Goal: Information Seeking & Learning: Learn about a topic

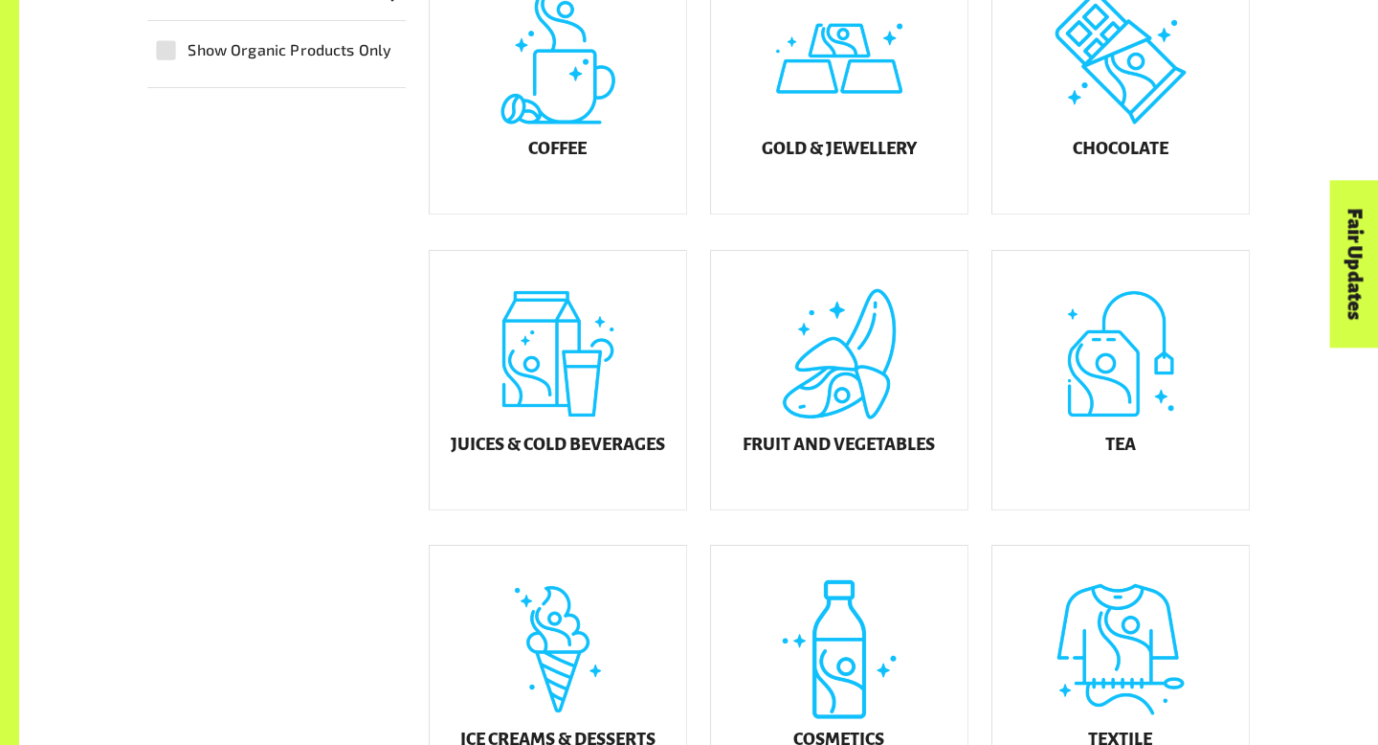
scroll to position [661, 0]
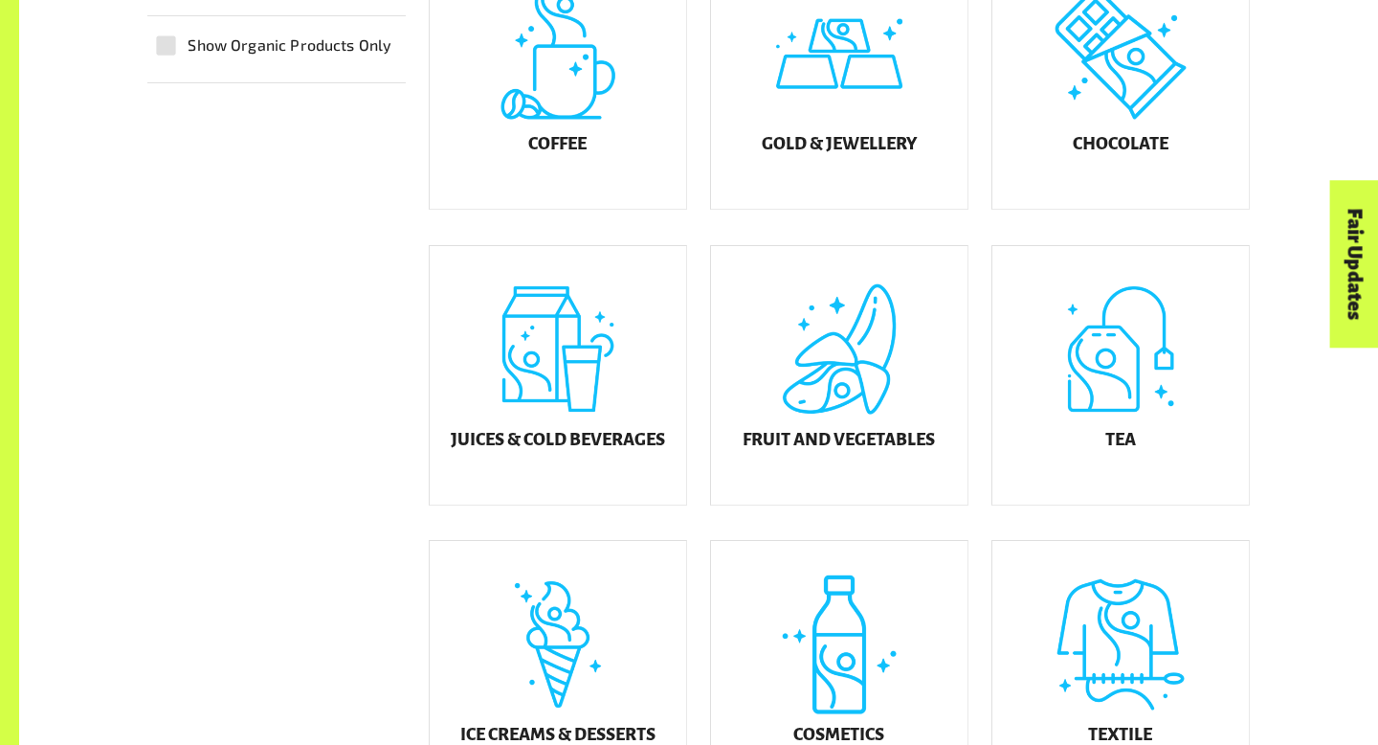
click at [819, 360] on div "Fruit and Vegetables" at bounding box center [839, 375] width 256 height 258
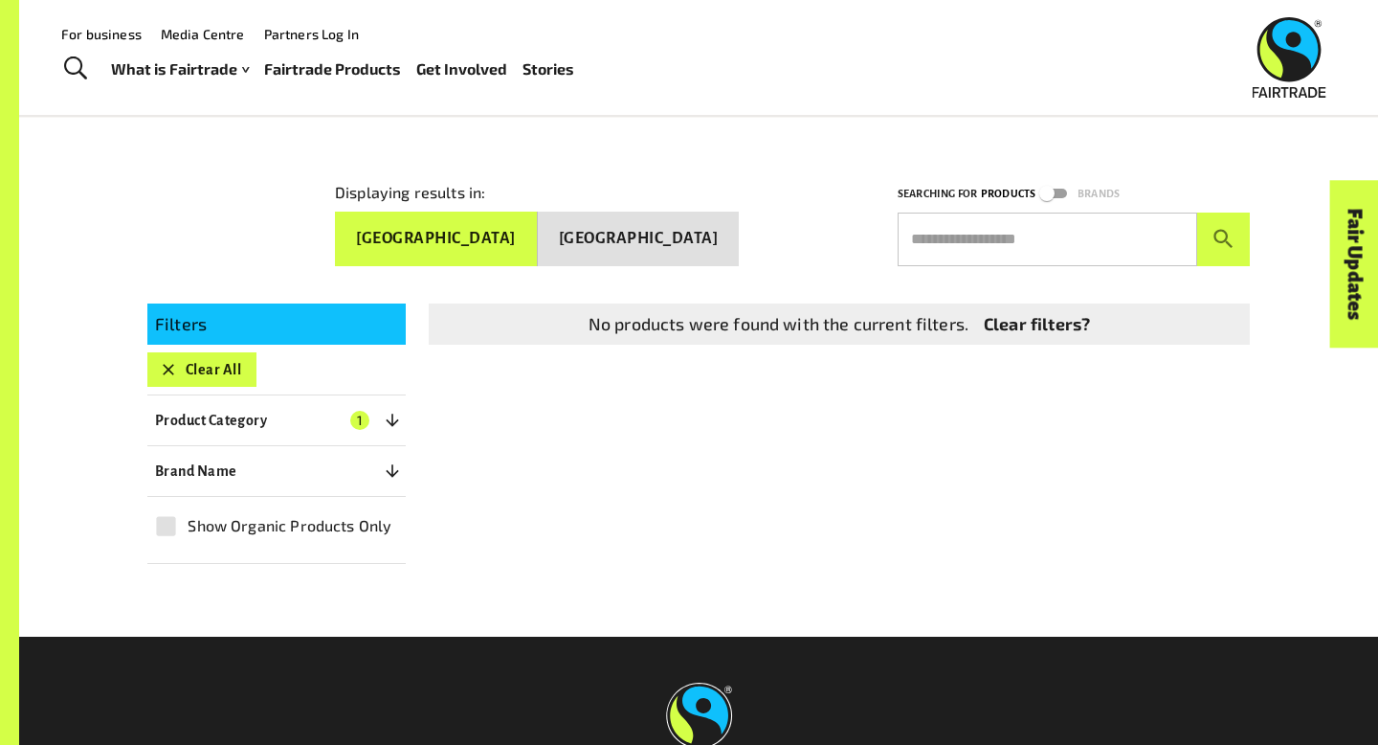
scroll to position [218, 0]
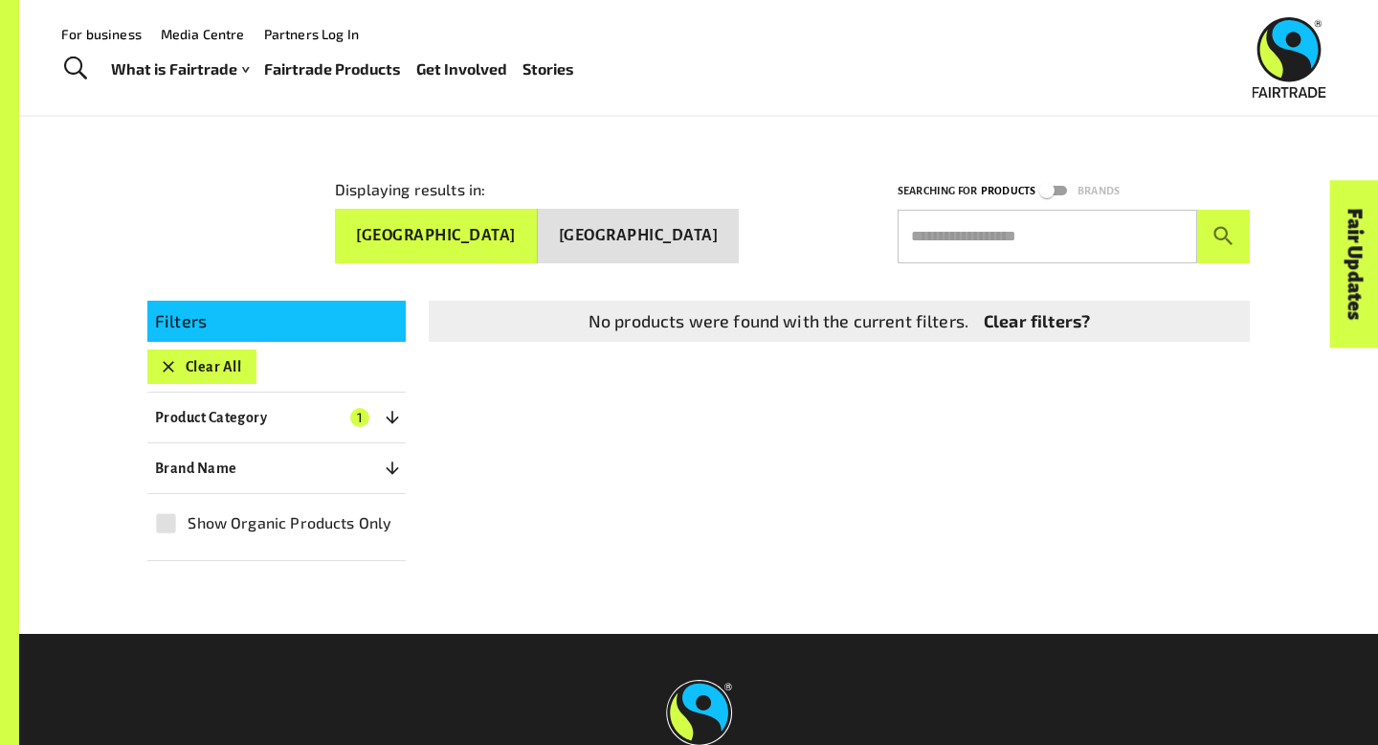
click at [1034, 308] on link "Clear filters?" at bounding box center [1037, 321] width 106 height 26
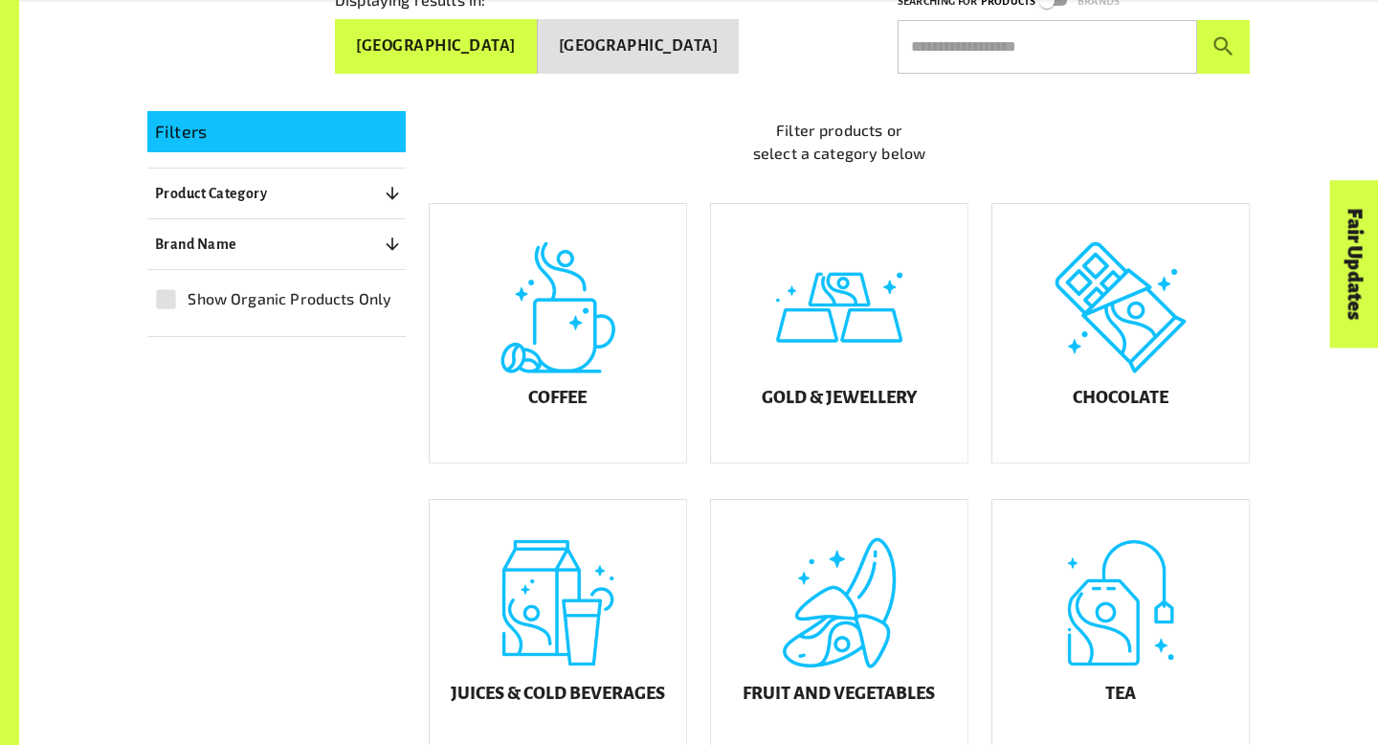
scroll to position [412, 0]
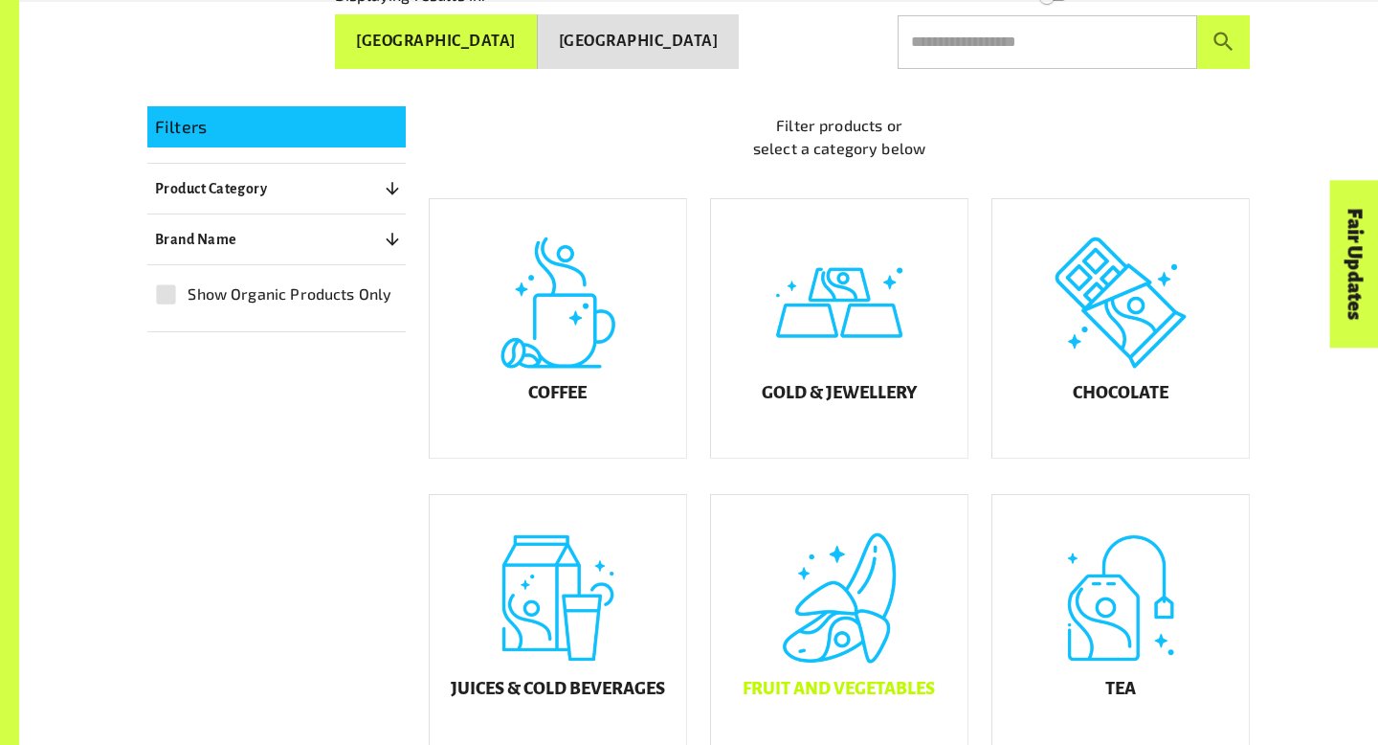
click at [855, 569] on div "Fruit and Vegetables" at bounding box center [839, 624] width 256 height 258
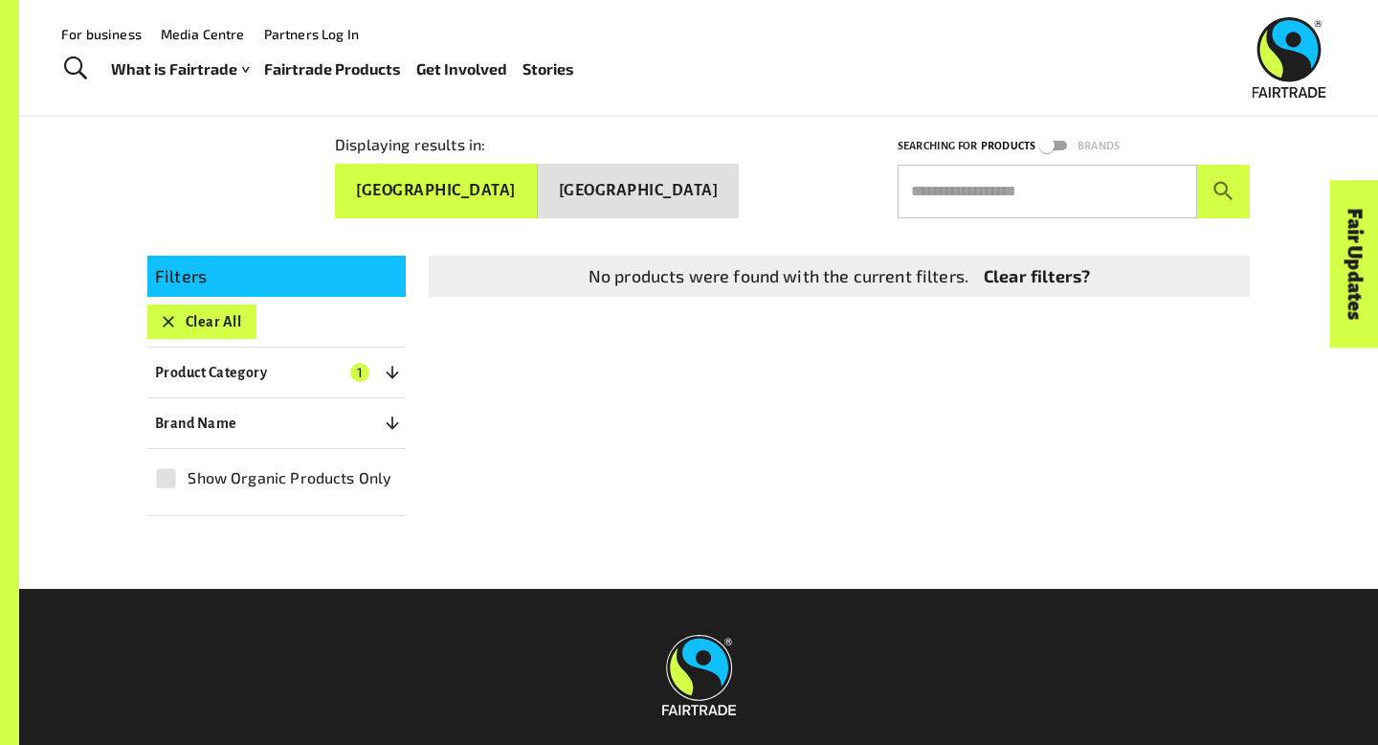
scroll to position [258, 0]
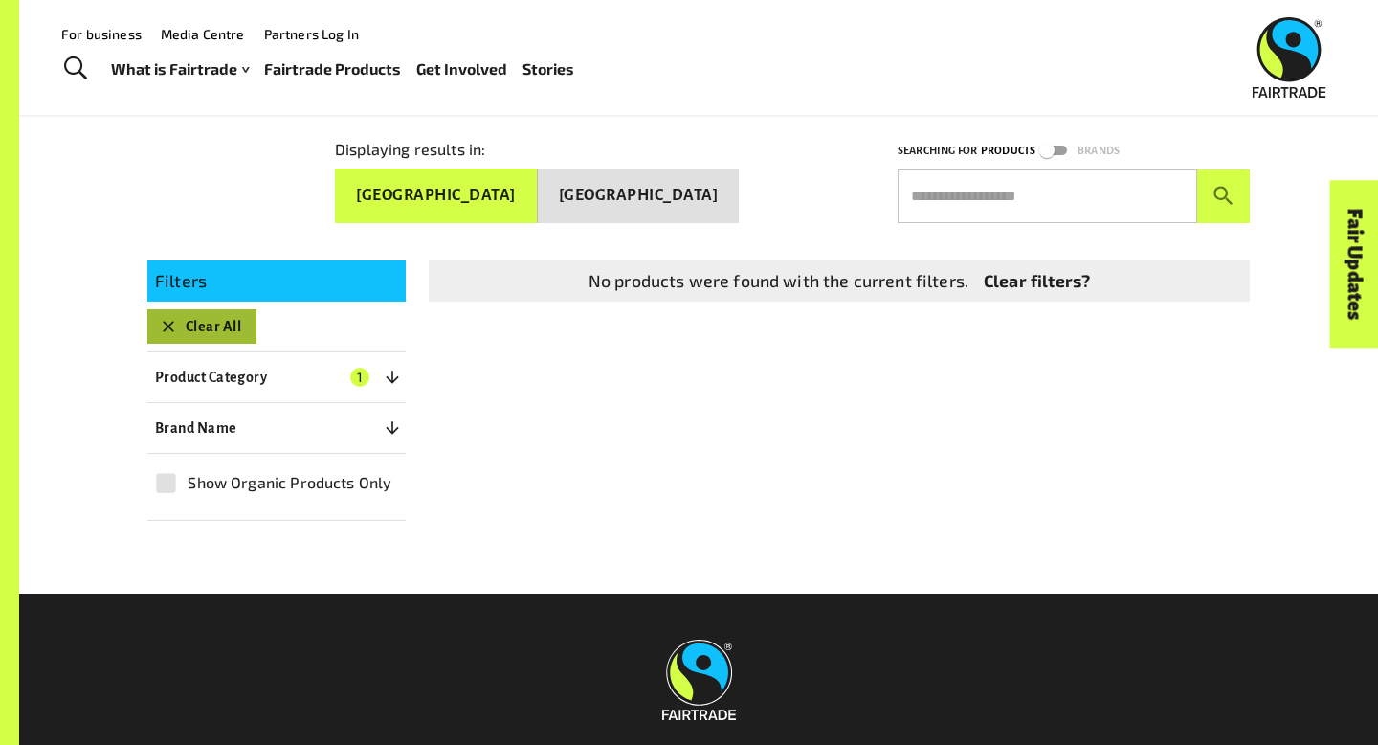
click at [237, 320] on button "Clear All" at bounding box center [201, 326] width 109 height 34
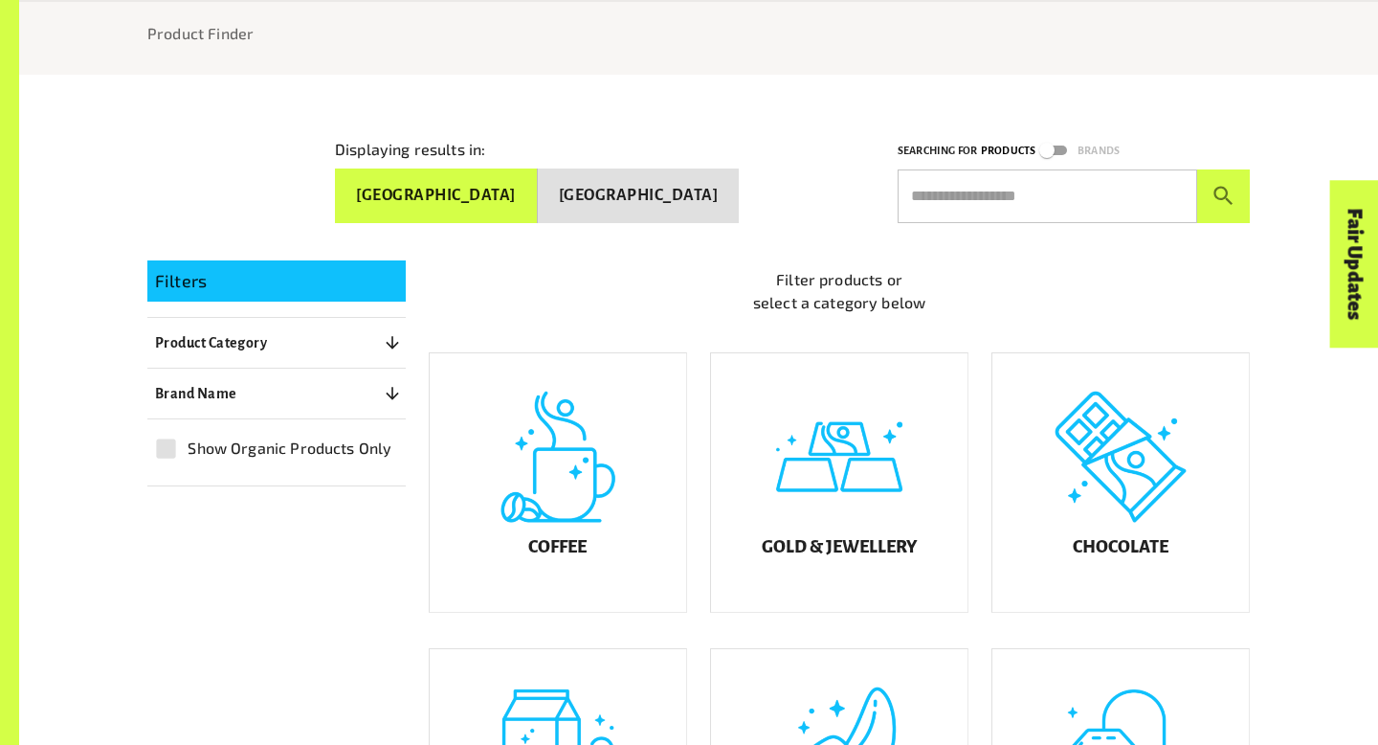
scroll to position [333, 0]
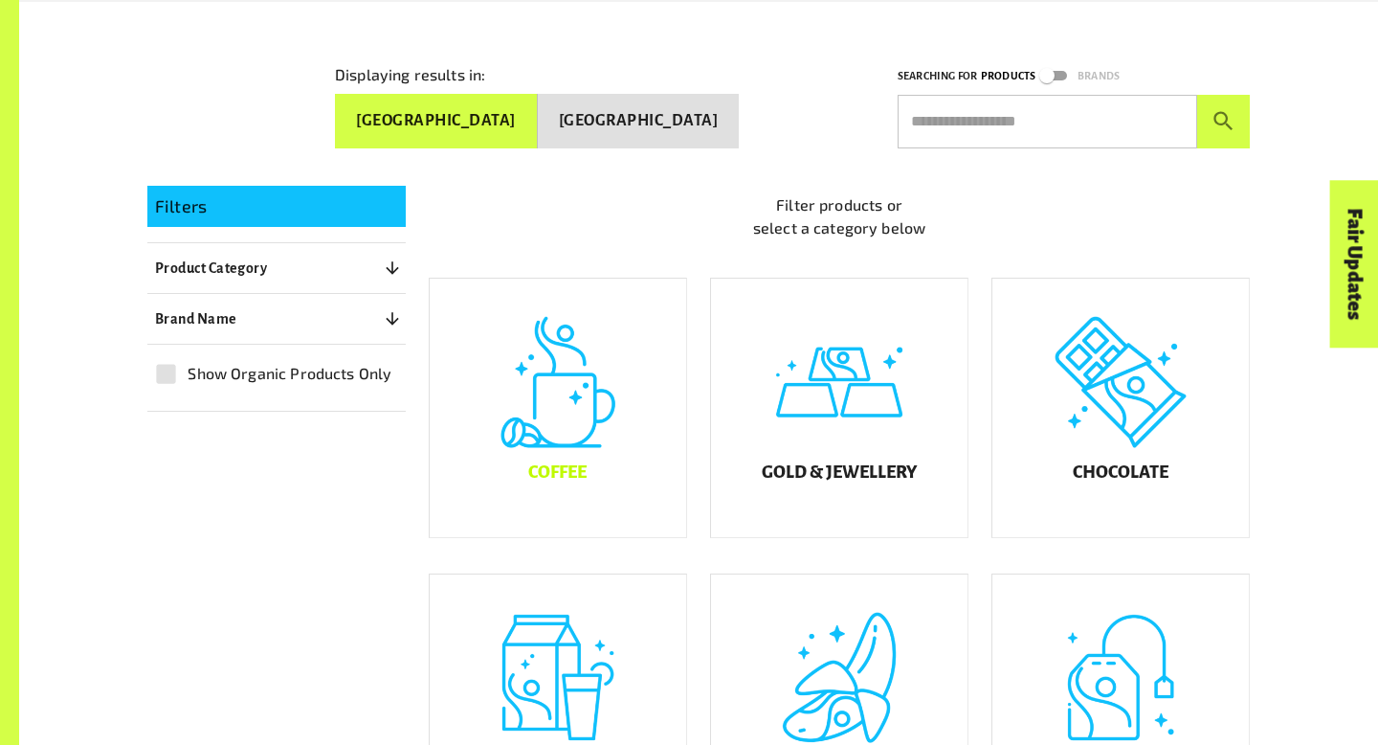
click at [614, 405] on div "Coffee" at bounding box center [558, 407] width 256 height 258
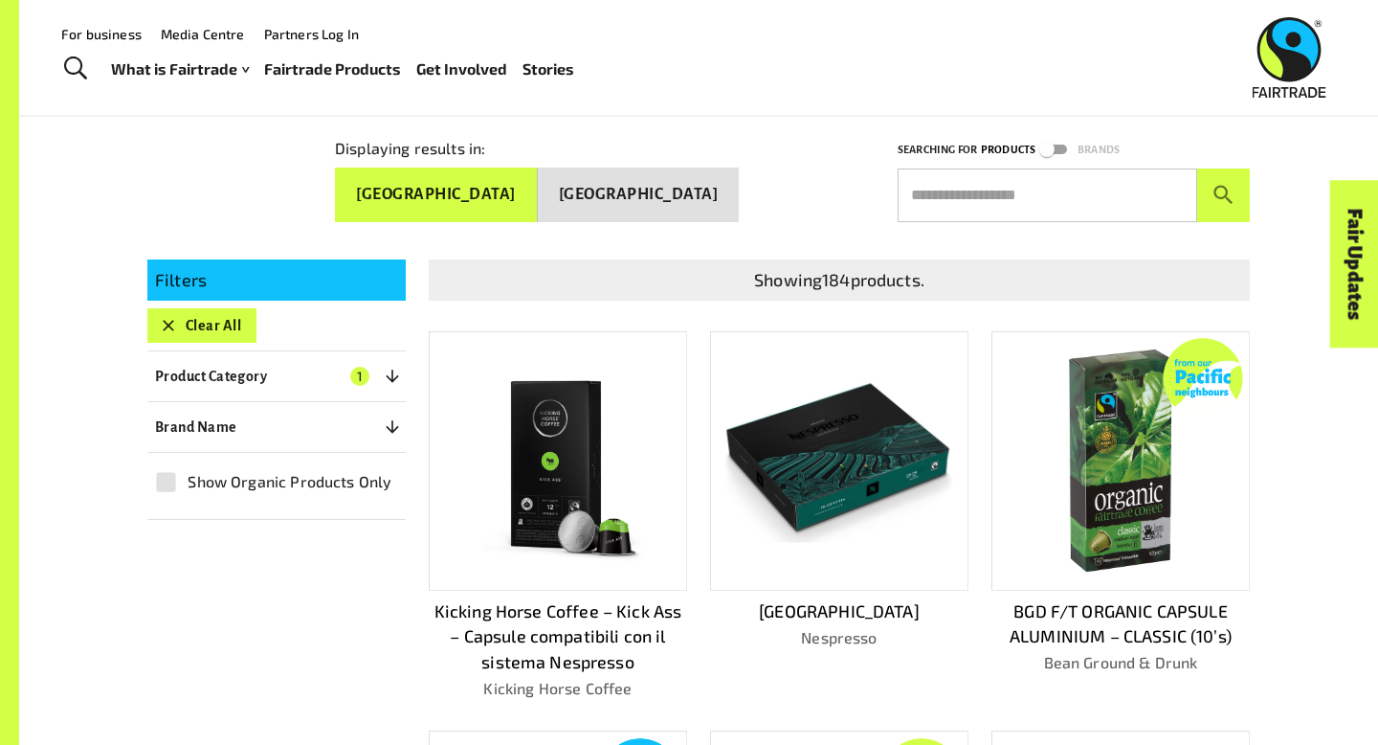
scroll to position [258, 0]
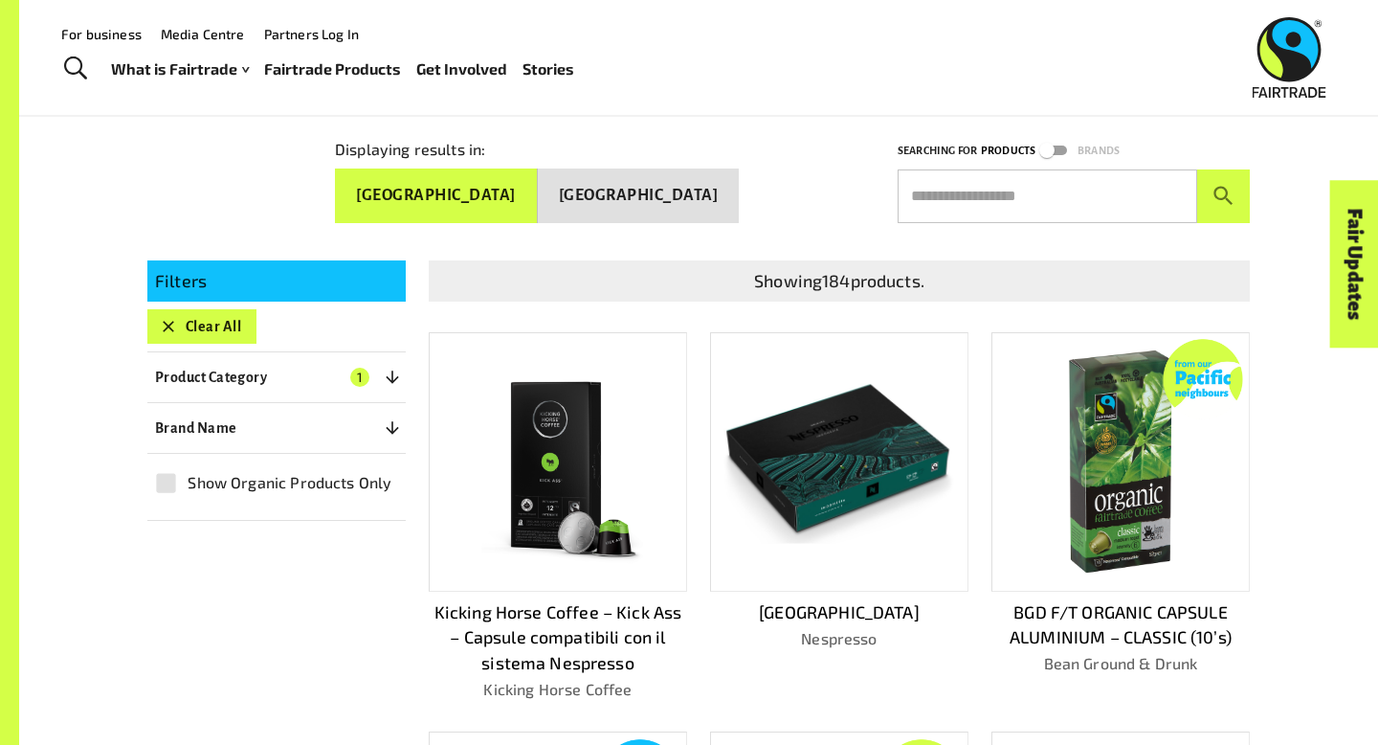
click at [388, 367] on icon "button" at bounding box center [392, 376] width 19 height 19
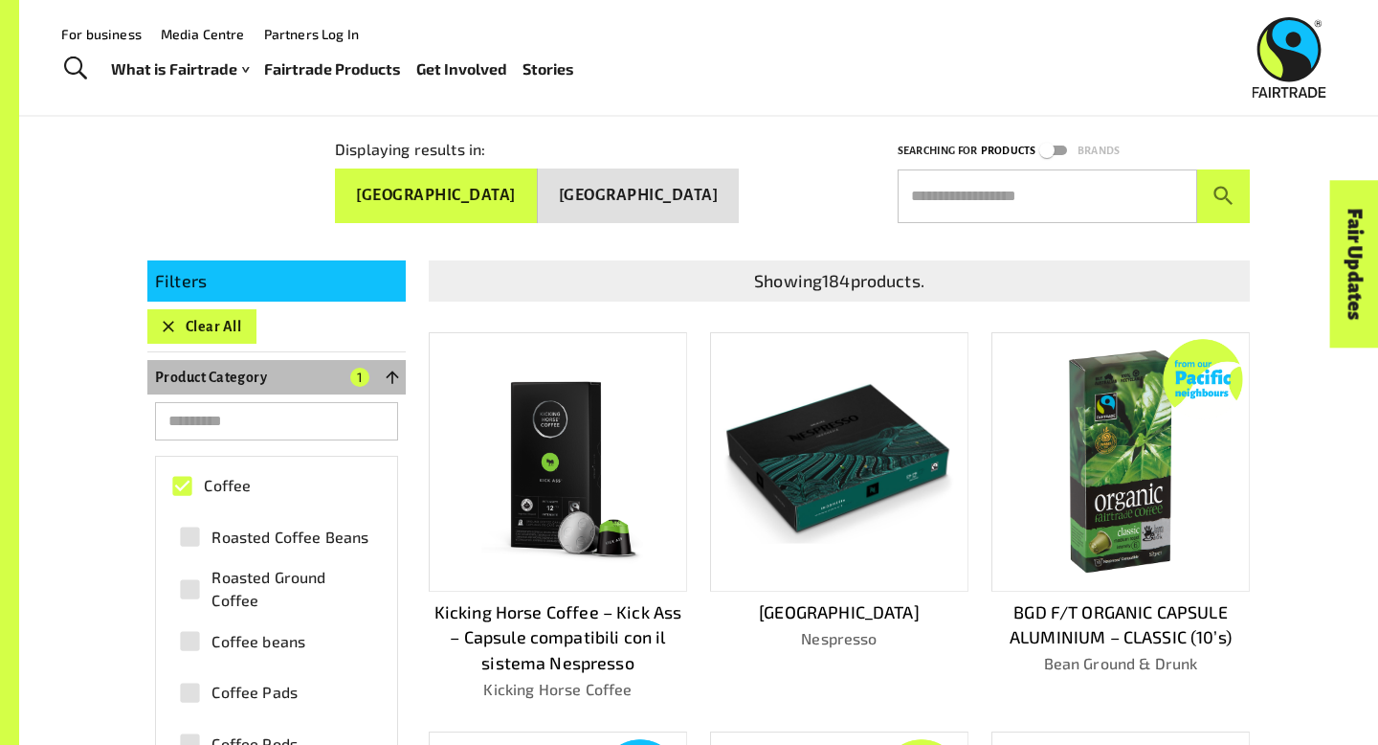
click at [389, 368] on icon "button" at bounding box center [392, 376] width 19 height 19
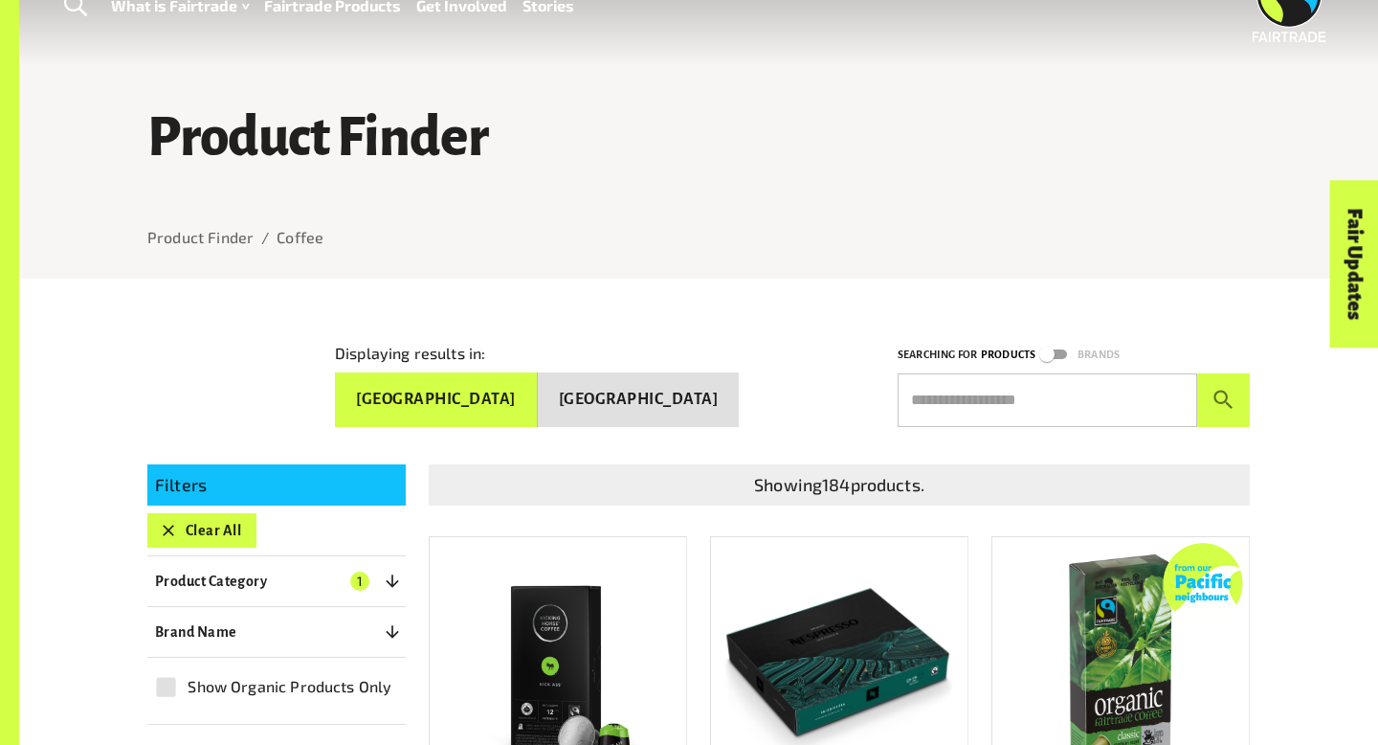
scroll to position [64, 0]
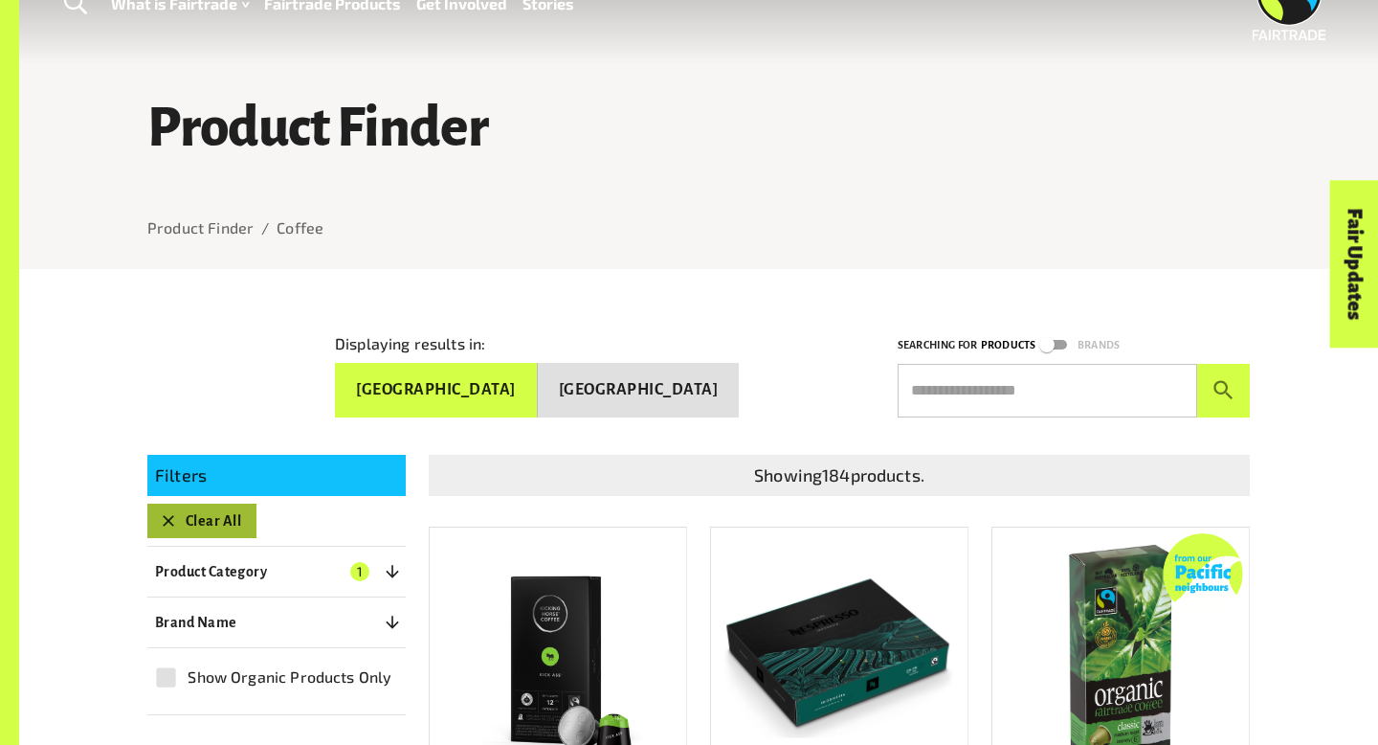
click at [164, 511] on icon "button" at bounding box center [168, 520] width 19 height 19
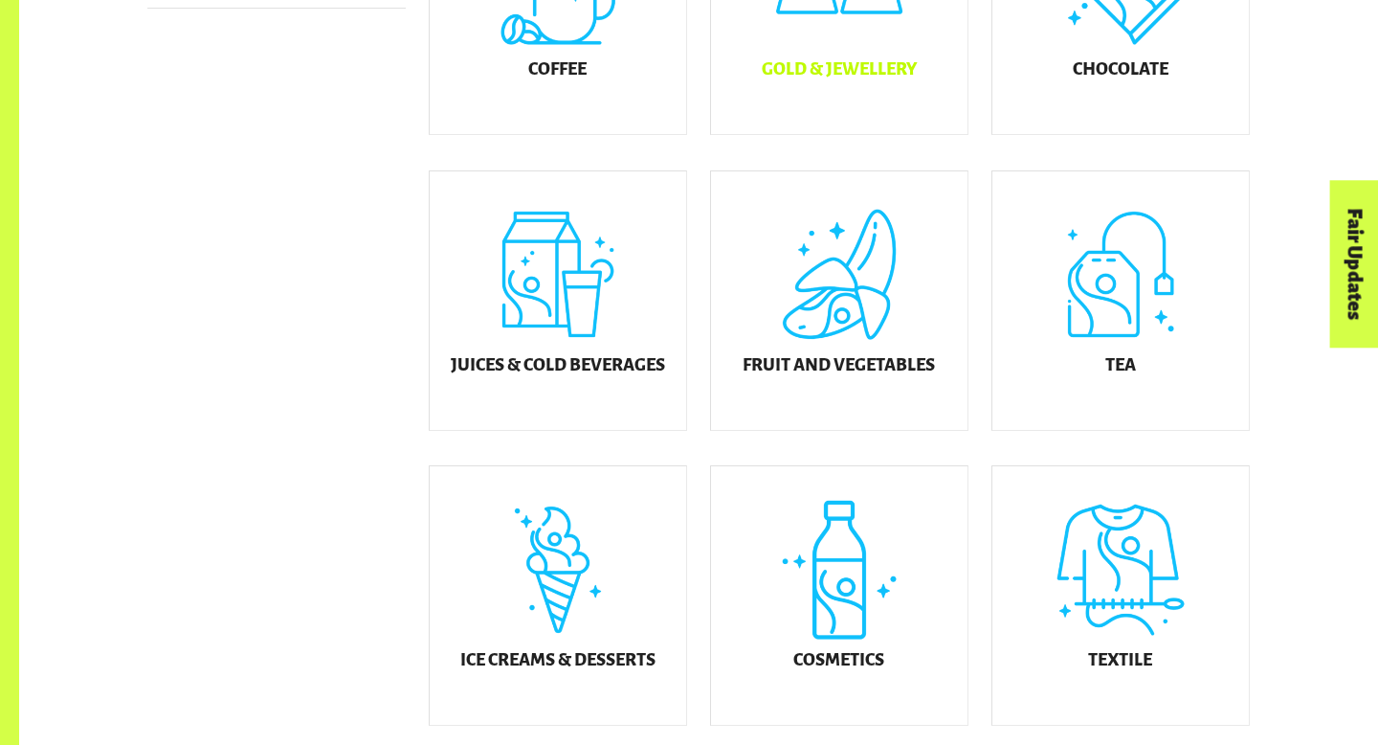
scroll to position [808, 0]
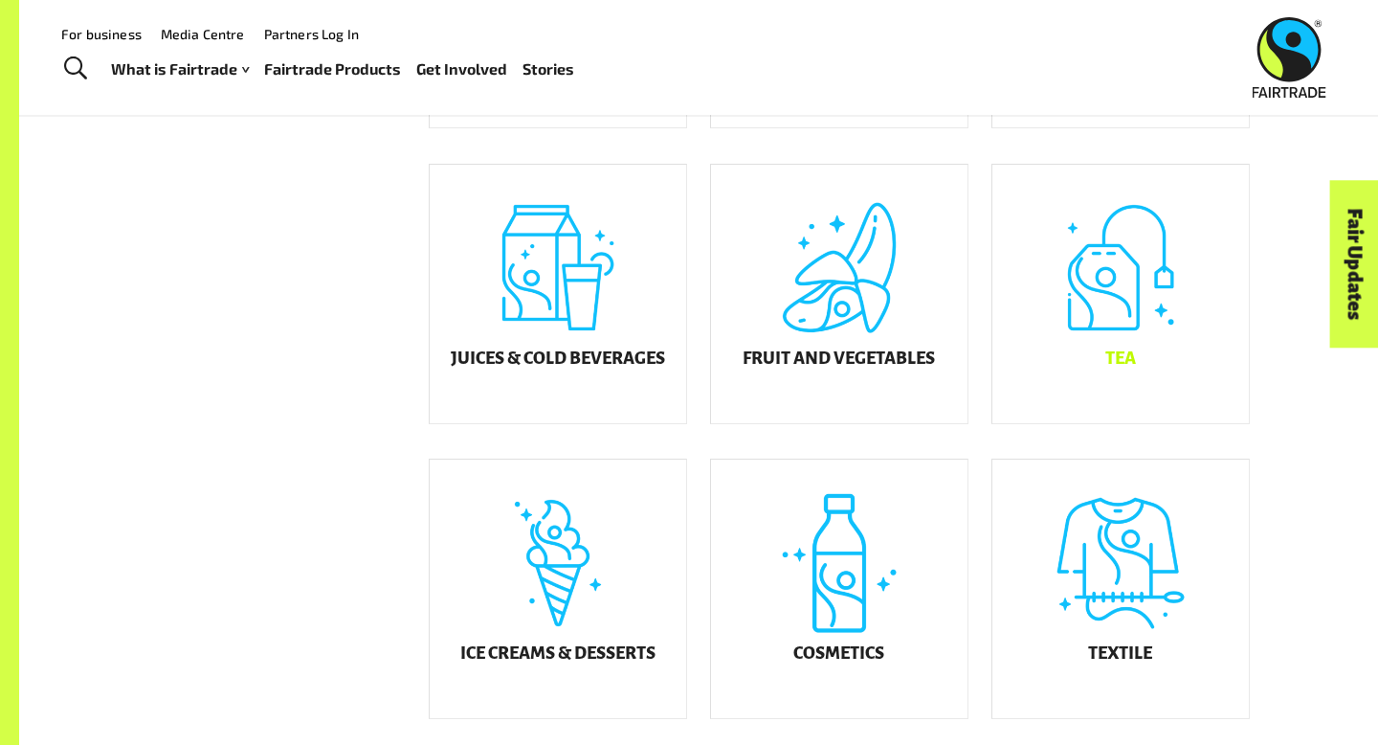
click at [1142, 284] on div "Tea" at bounding box center [1120, 294] width 256 height 258
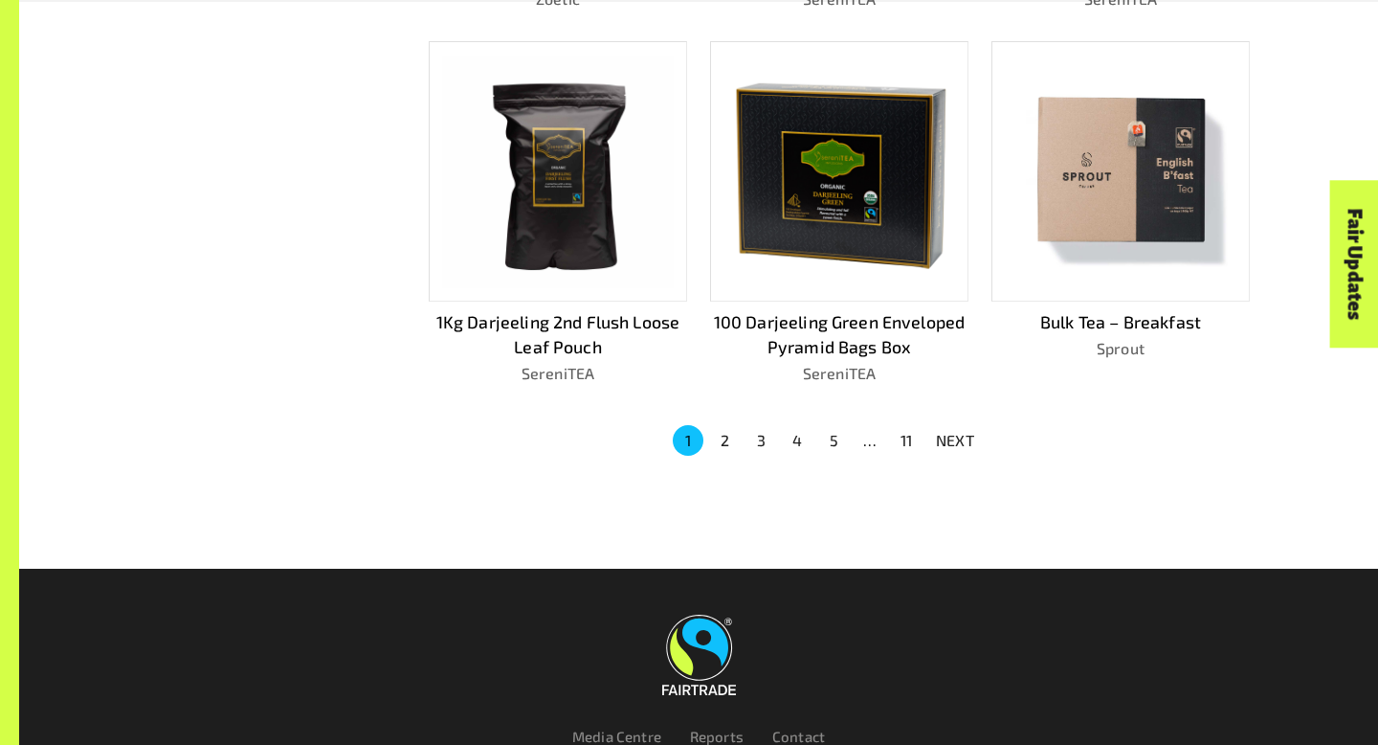
scroll to position [1300, 0]
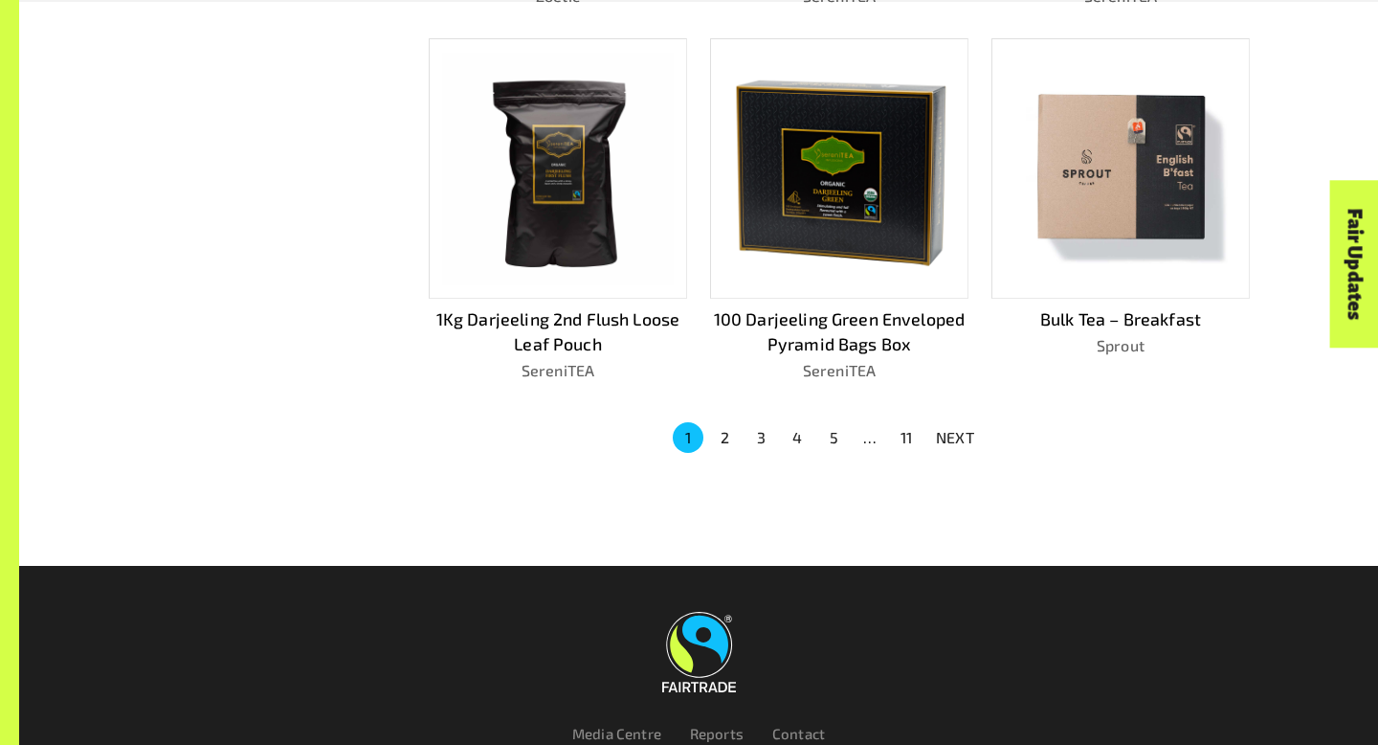
click at [732, 434] on button "2" at bounding box center [724, 437] width 31 height 31
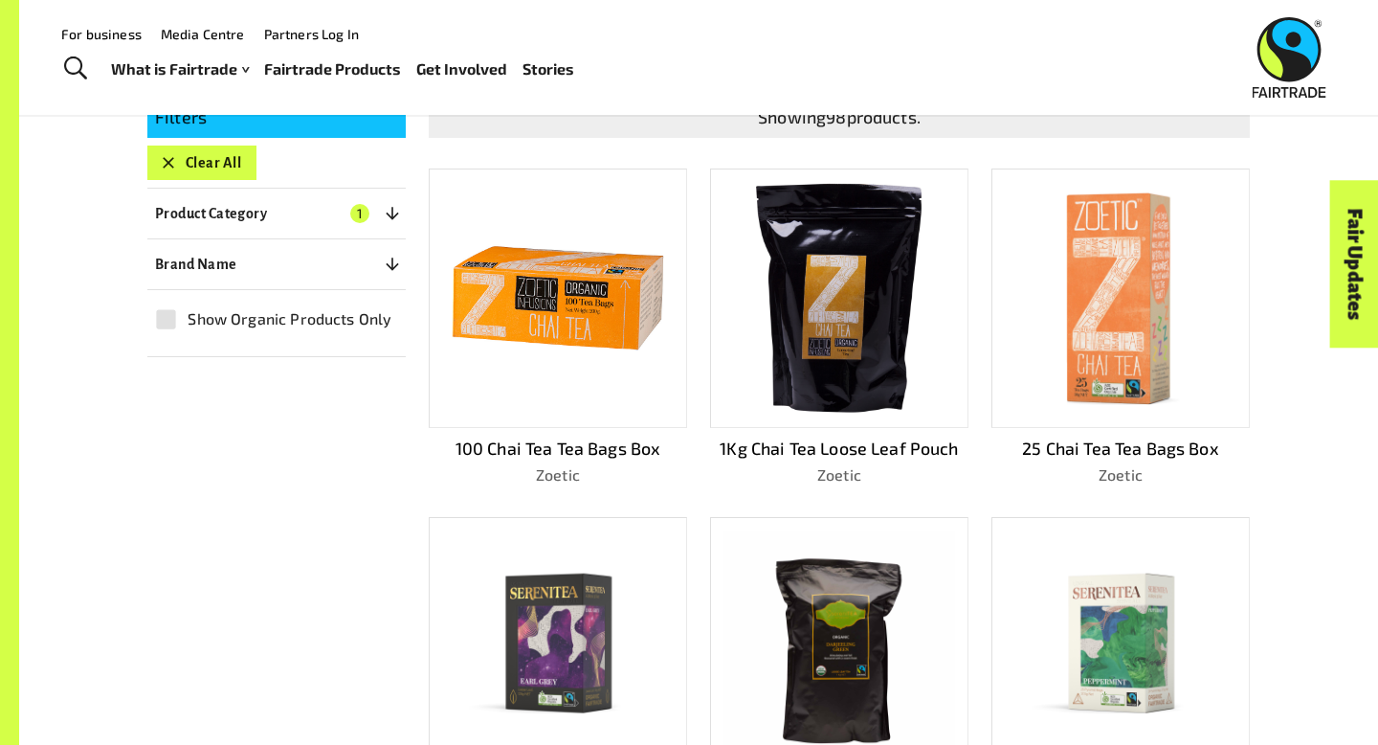
scroll to position [313, 0]
